Goal: Navigation & Orientation: Find specific page/section

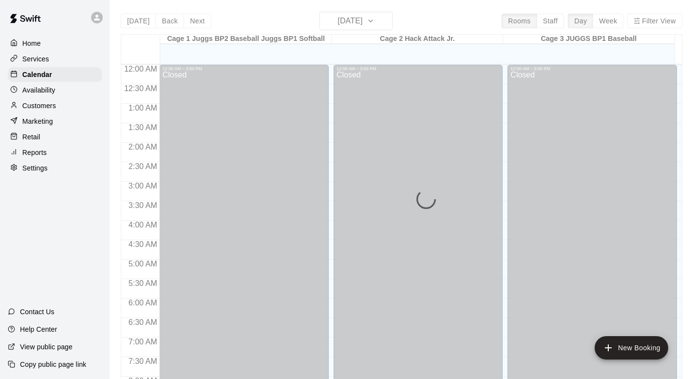
scroll to position [515, 0]
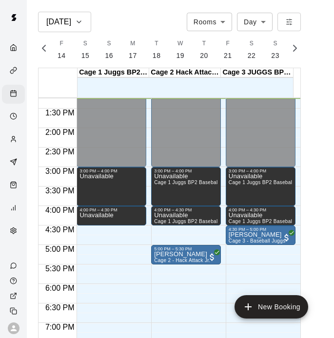
scroll to position [0, 4076]
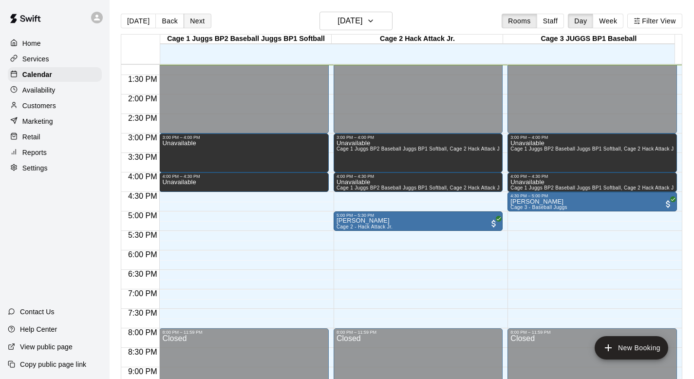
click at [193, 15] on button "Next" at bounding box center [197, 21] width 27 height 15
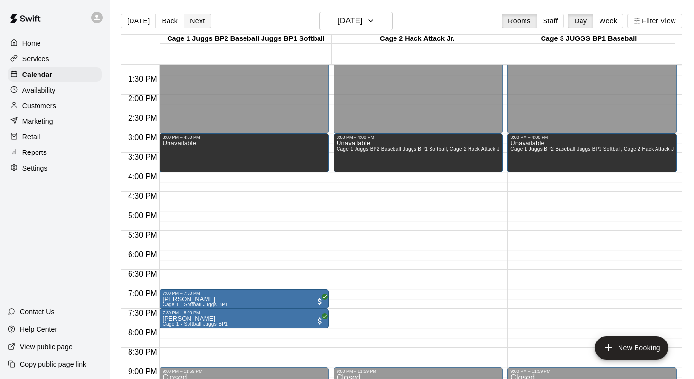
click at [193, 16] on button "Next" at bounding box center [197, 21] width 27 height 15
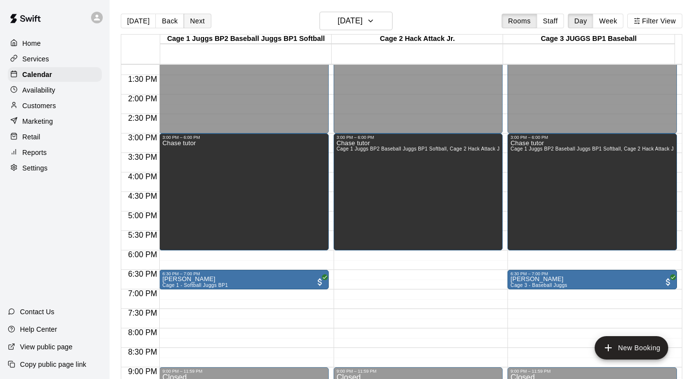
click at [194, 16] on button "Next" at bounding box center [197, 21] width 27 height 15
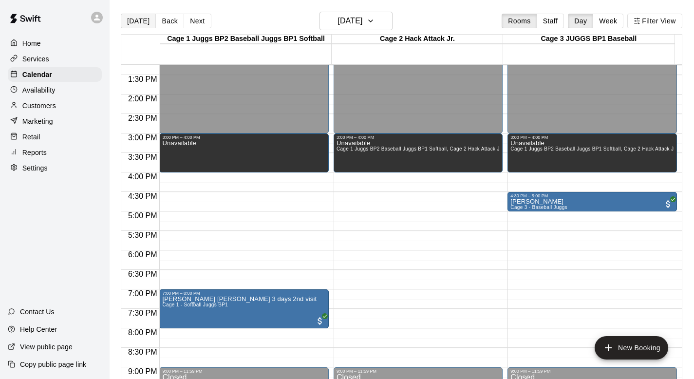
click at [141, 18] on button "[DATE]" at bounding box center [138, 21] width 35 height 15
